Goal: Information Seeking & Learning: Learn about a topic

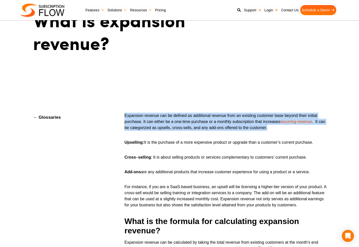
click at [157, 125] on p "Expansion revenue can be defined as additional revenue from an existing custome…" at bounding box center [225, 124] width 207 height 23
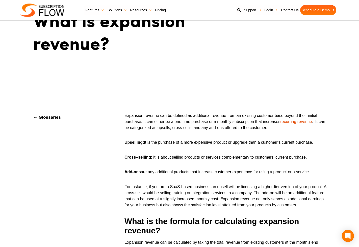
click at [182, 158] on p "Cross – selling : It is about selling products or services complementary to cus…" at bounding box center [225, 159] width 207 height 11
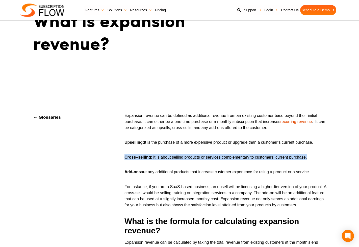
click at [182, 158] on p "Cross – selling : It is about selling products or services complementary to cus…" at bounding box center [225, 159] width 207 height 11
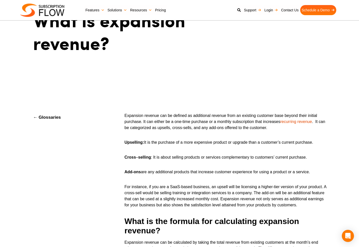
click at [185, 175] on p "Add-ons are any additional products that increase customer experience for using…" at bounding box center [225, 174] width 207 height 11
click at [186, 186] on p "For instance, if you are a SaaS-based business, an upsell will be licensing a h…" at bounding box center [225, 198] width 207 height 29
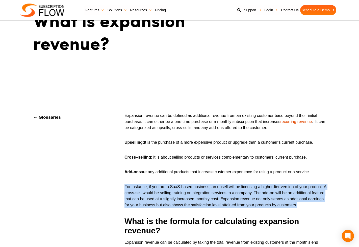
click at [186, 186] on p "For instance, if you are a SaaS-based business, an upsell will be licensing a h…" at bounding box center [225, 198] width 207 height 29
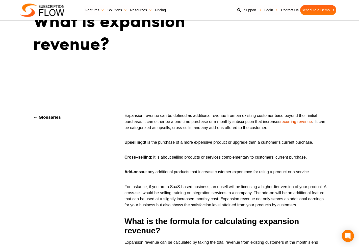
click at [185, 164] on p "Cross – selling : It is about selling products or services complementary to cus…" at bounding box center [225, 159] width 207 height 11
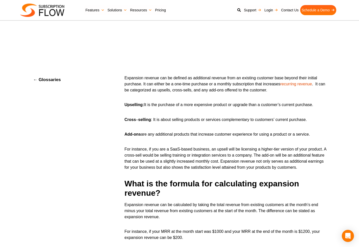
drag, startPoint x: 312, startPoint y: 168, endPoint x: 300, endPoint y: 139, distance: 31.3
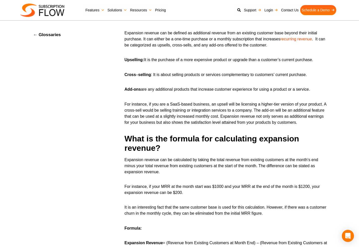
scroll to position [163, 0]
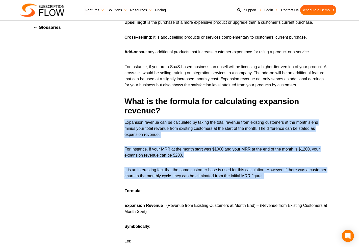
drag, startPoint x: 213, startPoint y: 151, endPoint x: 286, endPoint y: 184, distance: 80.4
click at [287, 182] on p "It is an interesting fact that the same customer base is used for this calculat…" at bounding box center [225, 175] width 207 height 17
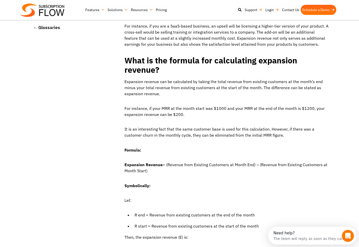
scroll to position [0, 0]
click at [213, 108] on p "For instance, if your MRR at the month start was $1000 and your MRR at the end …" at bounding box center [225, 113] width 207 height 17
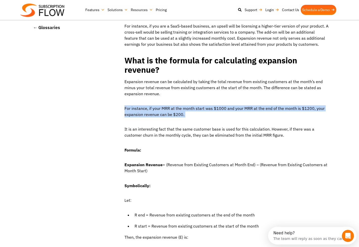
drag, startPoint x: 213, startPoint y: 108, endPoint x: 233, endPoint y: 110, distance: 20.3
click at [214, 108] on p "For instance, if your MRR at the month start was $1000 and your MRR at the end …" at bounding box center [225, 113] width 207 height 17
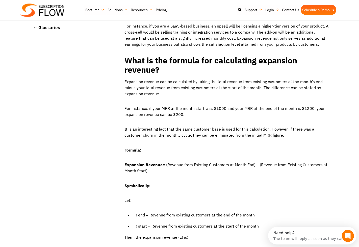
click at [254, 128] on p "It is an interesting fact that the same customer base is used for this calculat…" at bounding box center [225, 134] width 207 height 17
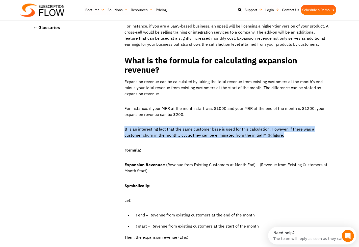
click at [254, 128] on p "It is an interesting fact that the same customer base is used for this calculat…" at bounding box center [225, 134] width 207 height 17
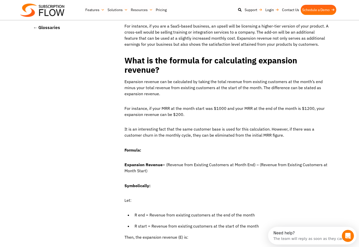
click at [249, 109] on p "For instance, if your MRR at the month start was $1000 and your MRR at the end …" at bounding box center [225, 113] width 207 height 17
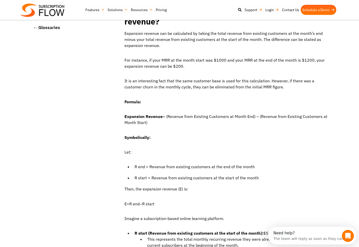
scroll to position [296, 0]
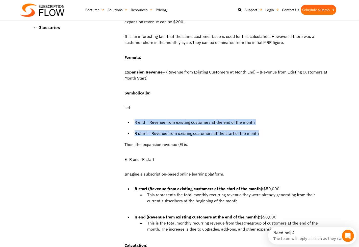
drag, startPoint x: 237, startPoint y: 125, endPoint x: 263, endPoint y: 138, distance: 29.0
click at [263, 138] on li "R start = Revenue from existing customers at the start of the month" at bounding box center [230, 135] width 197 height 11
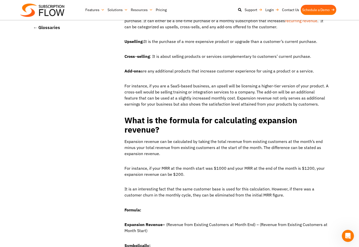
scroll to position [0, 0]
